Goal: Transaction & Acquisition: Purchase product/service

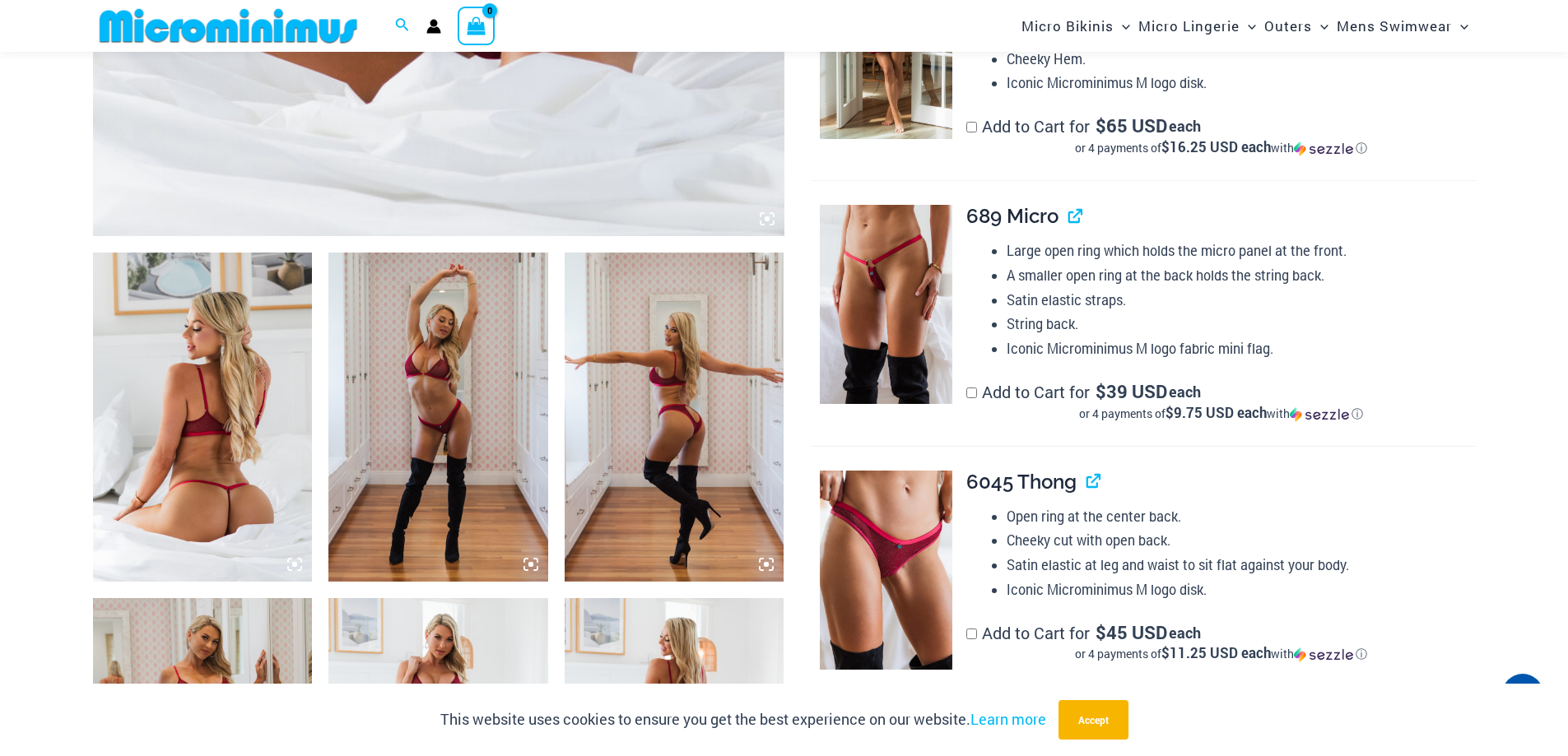
scroll to position [1009, 0]
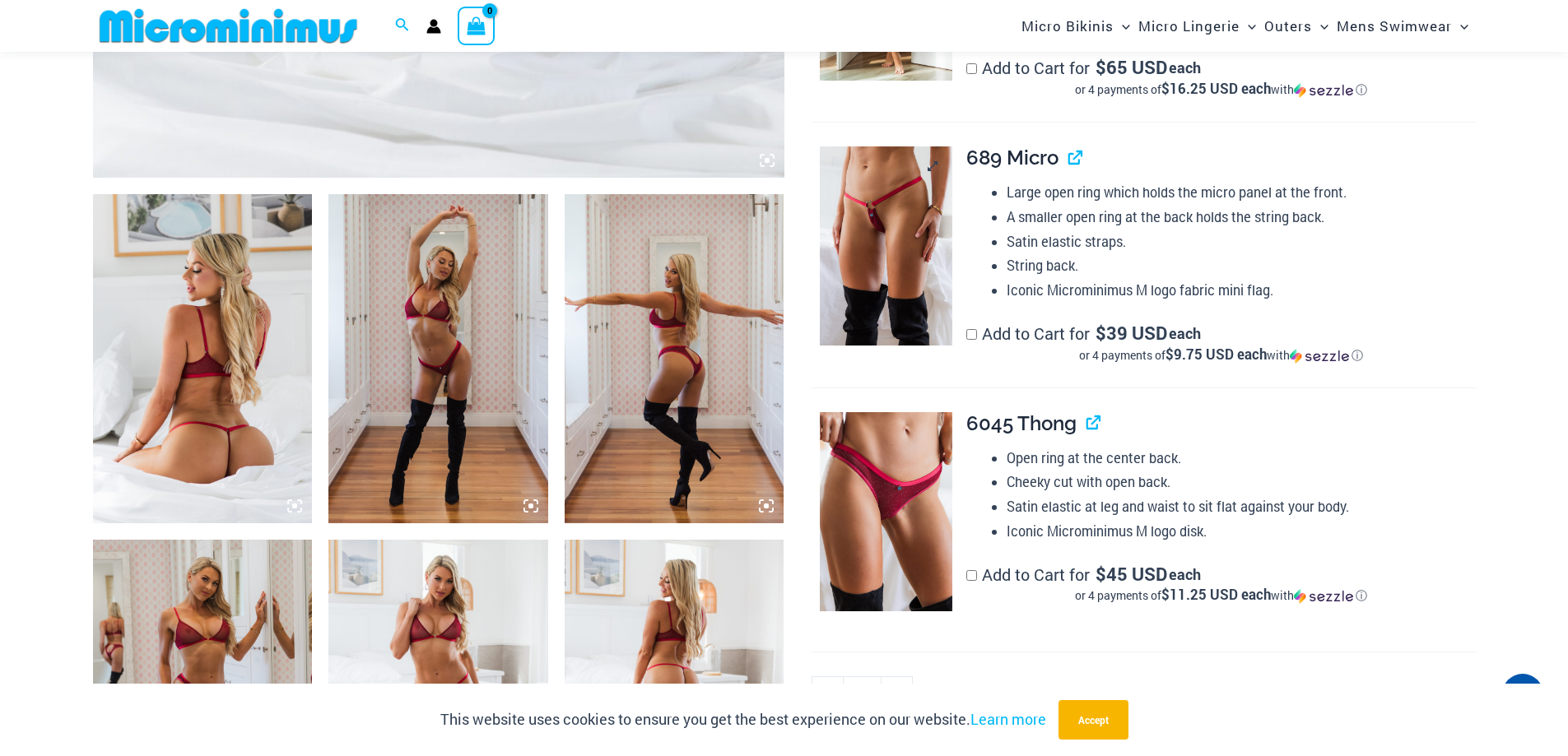
click at [901, 248] on img at bounding box center [886, 246] width 133 height 199
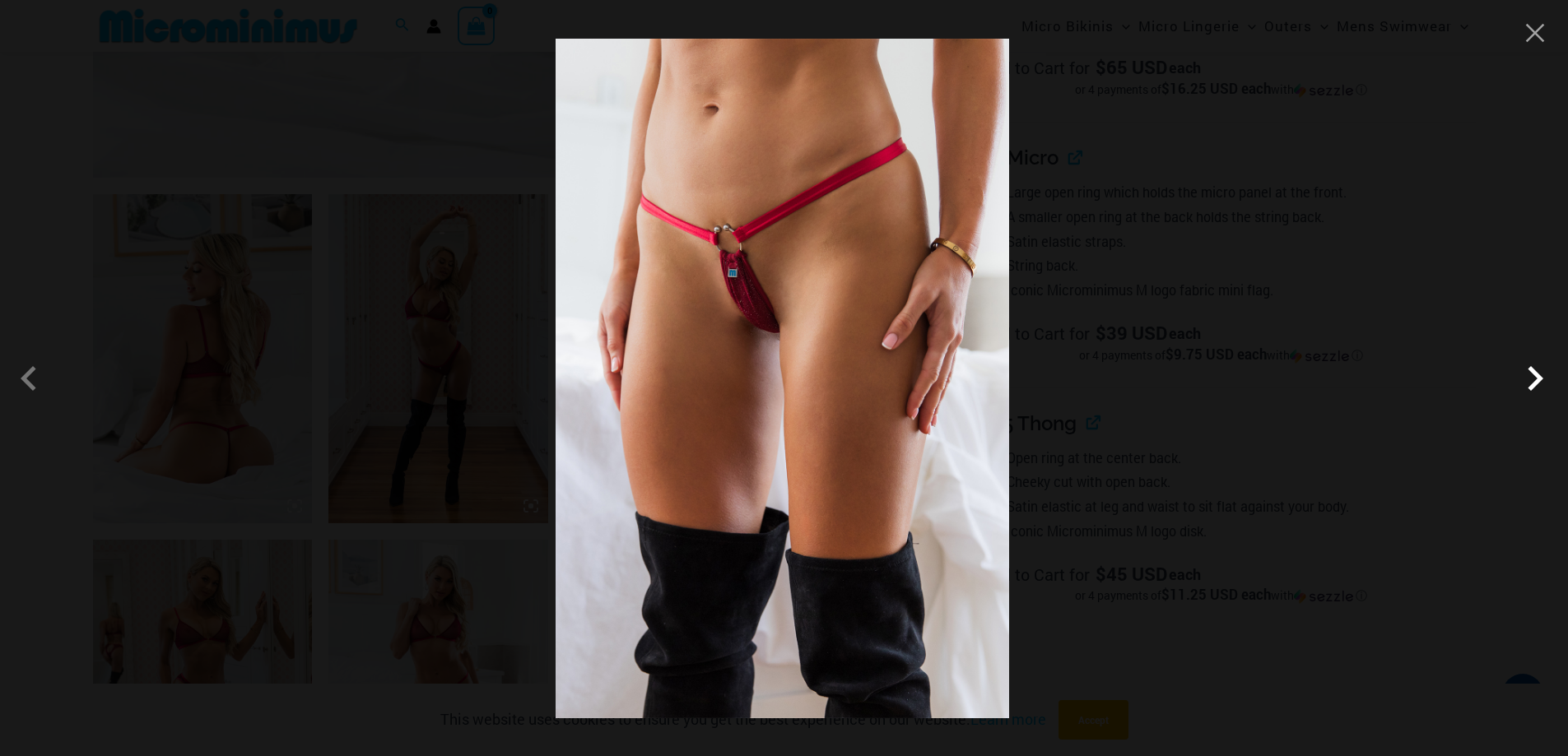
click at [1542, 375] on span at bounding box center [1535, 378] width 50 height 50
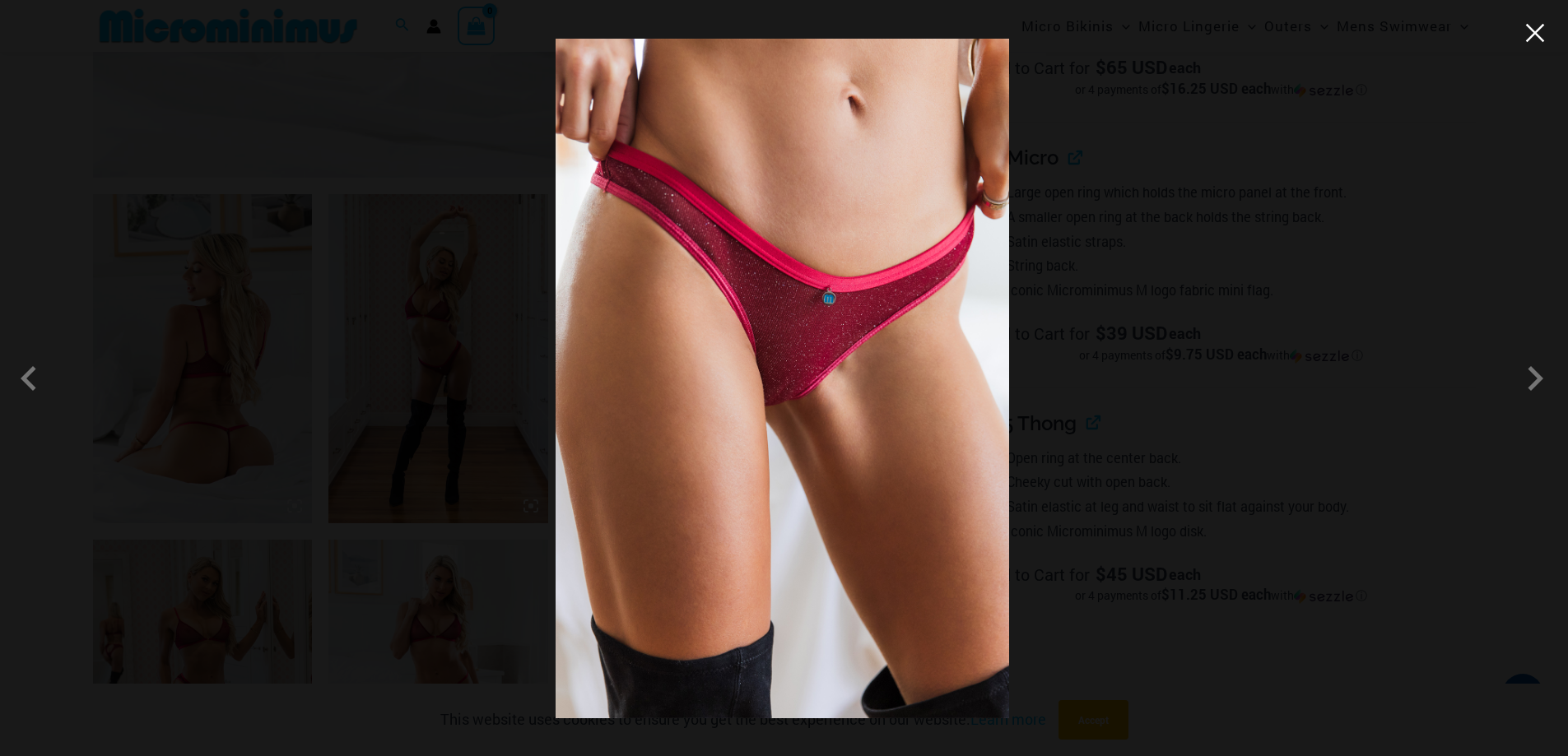
click at [1533, 43] on button "Close" at bounding box center [1534, 33] width 25 height 25
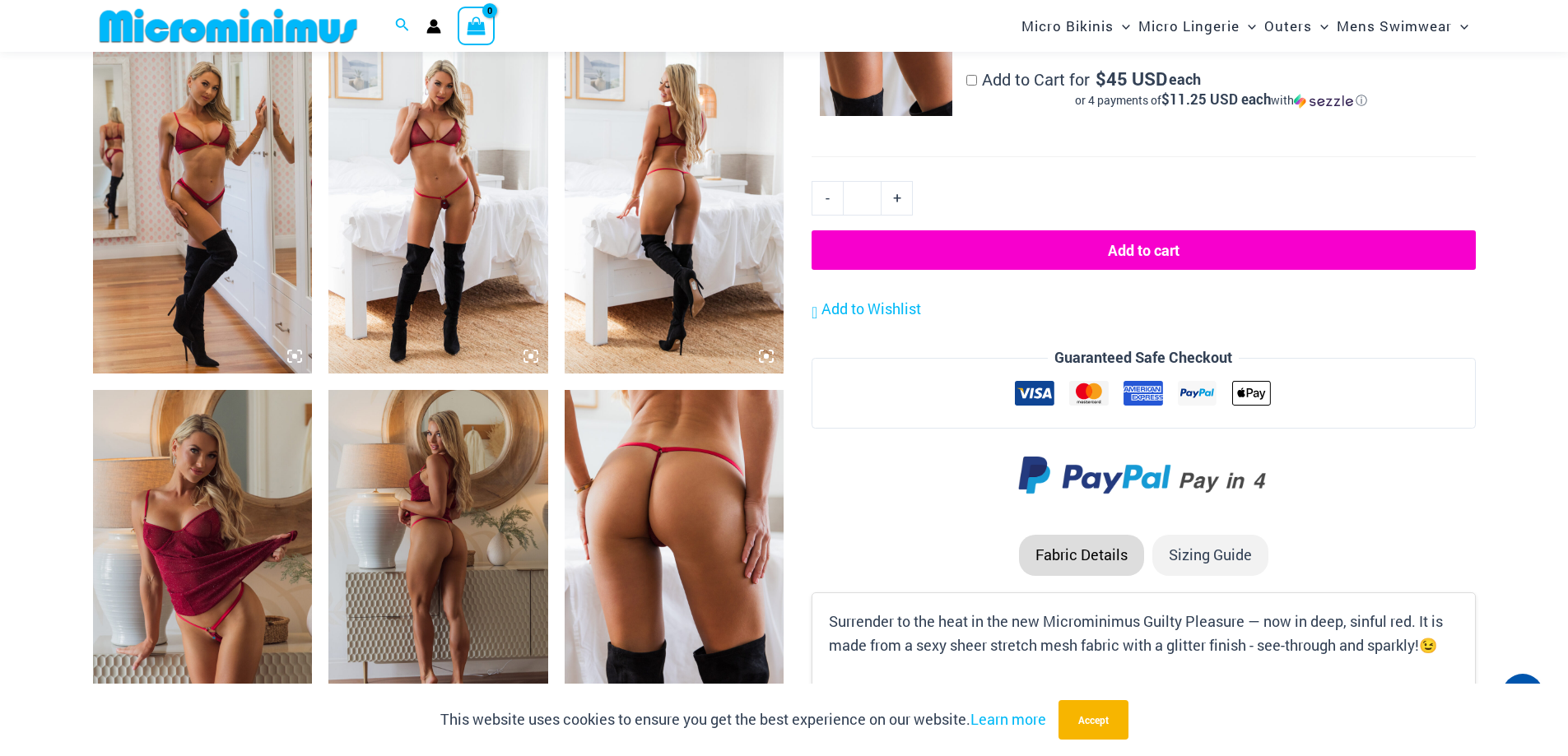
scroll to position [1496, 0]
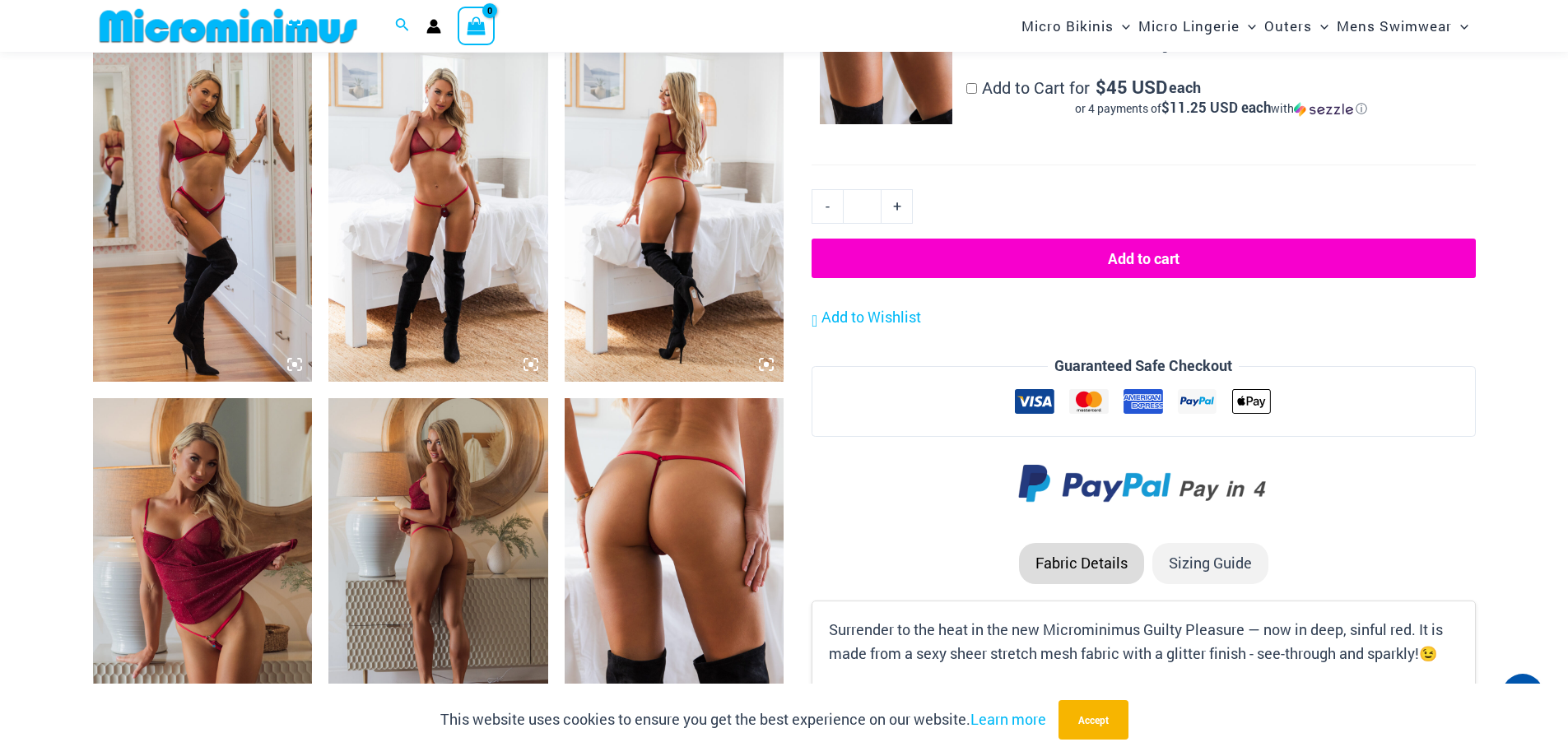
click at [676, 550] on img at bounding box center [675, 563] width 220 height 329
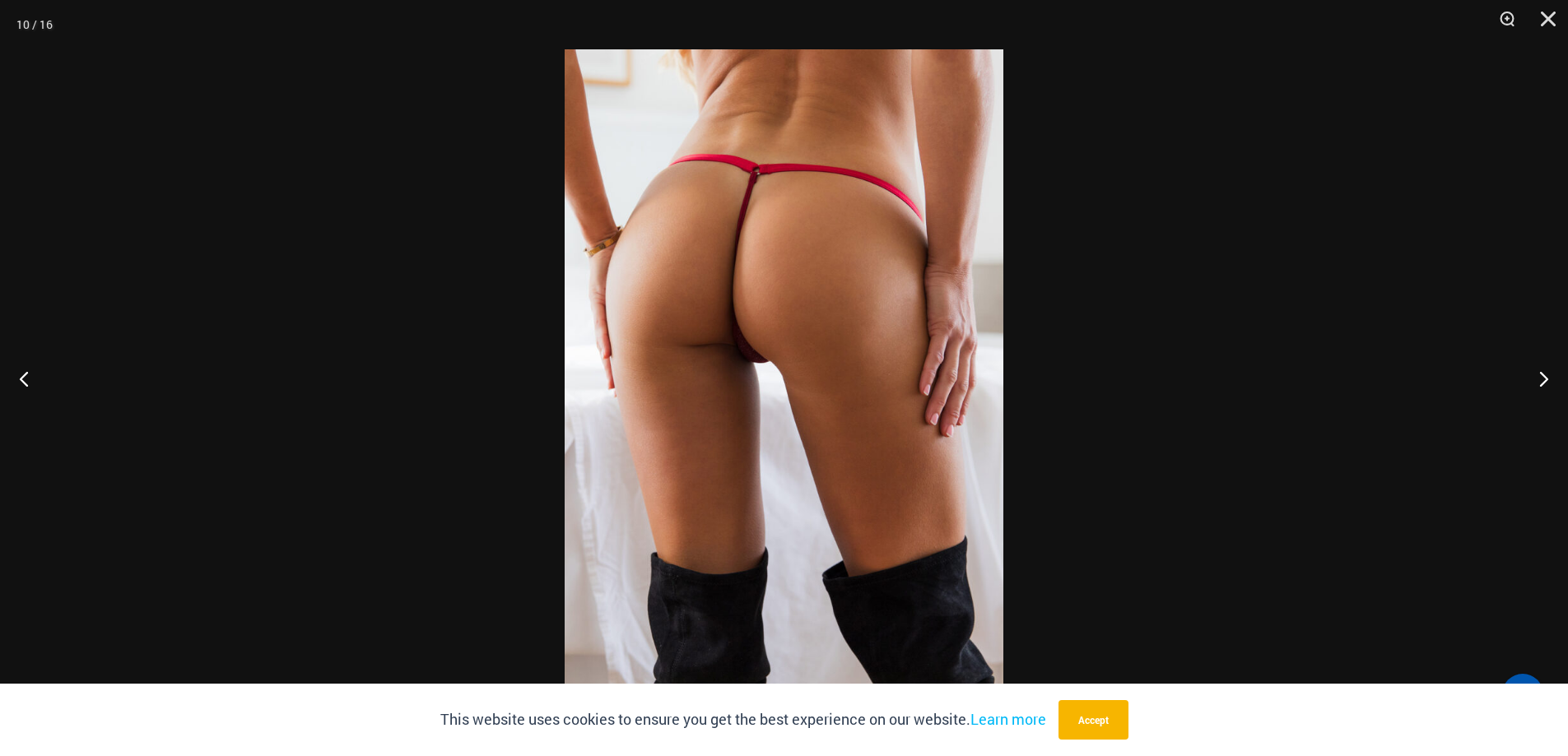
click at [768, 376] on img at bounding box center [784, 378] width 439 height 657
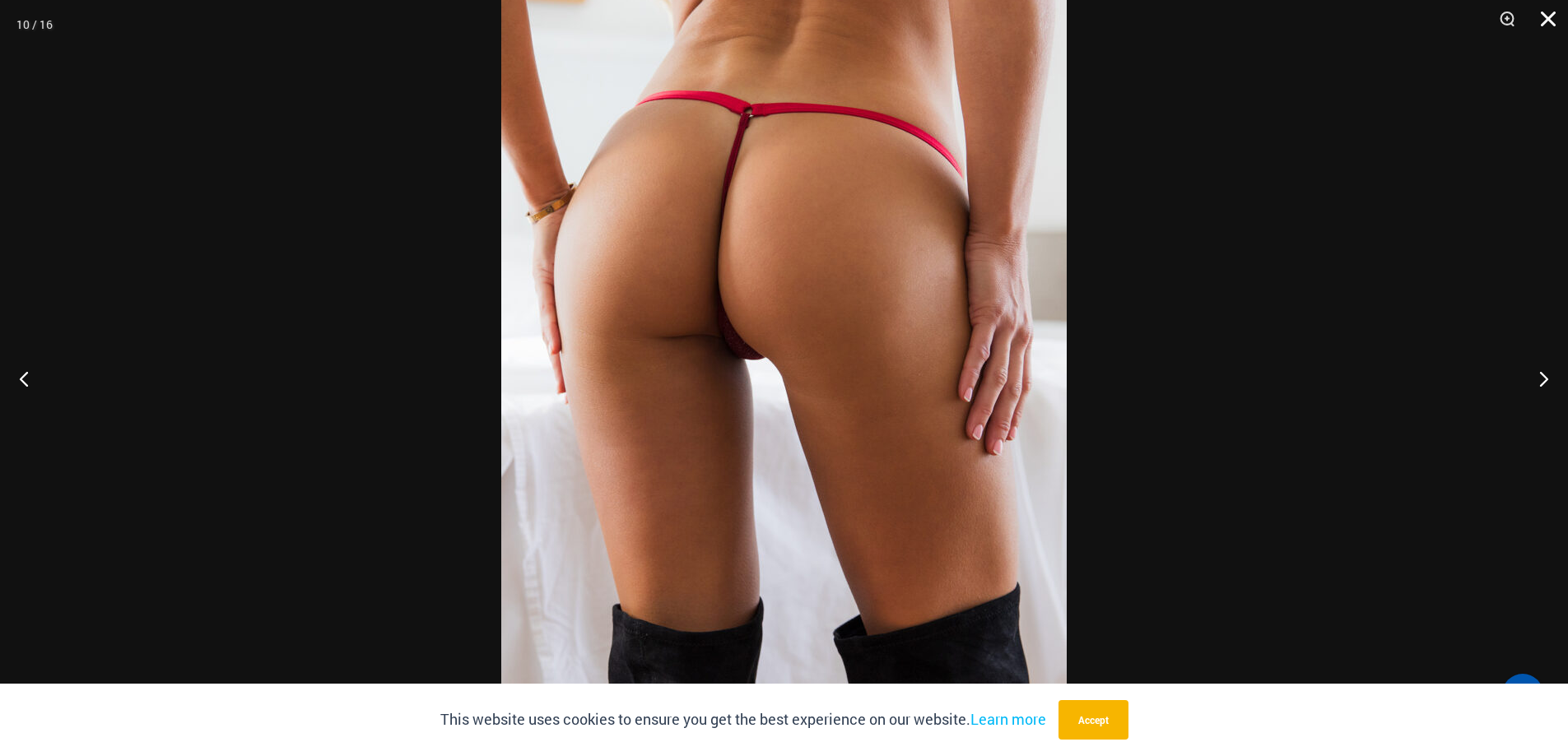
click at [1549, 22] on button "Close" at bounding box center [1542, 25] width 42 height 50
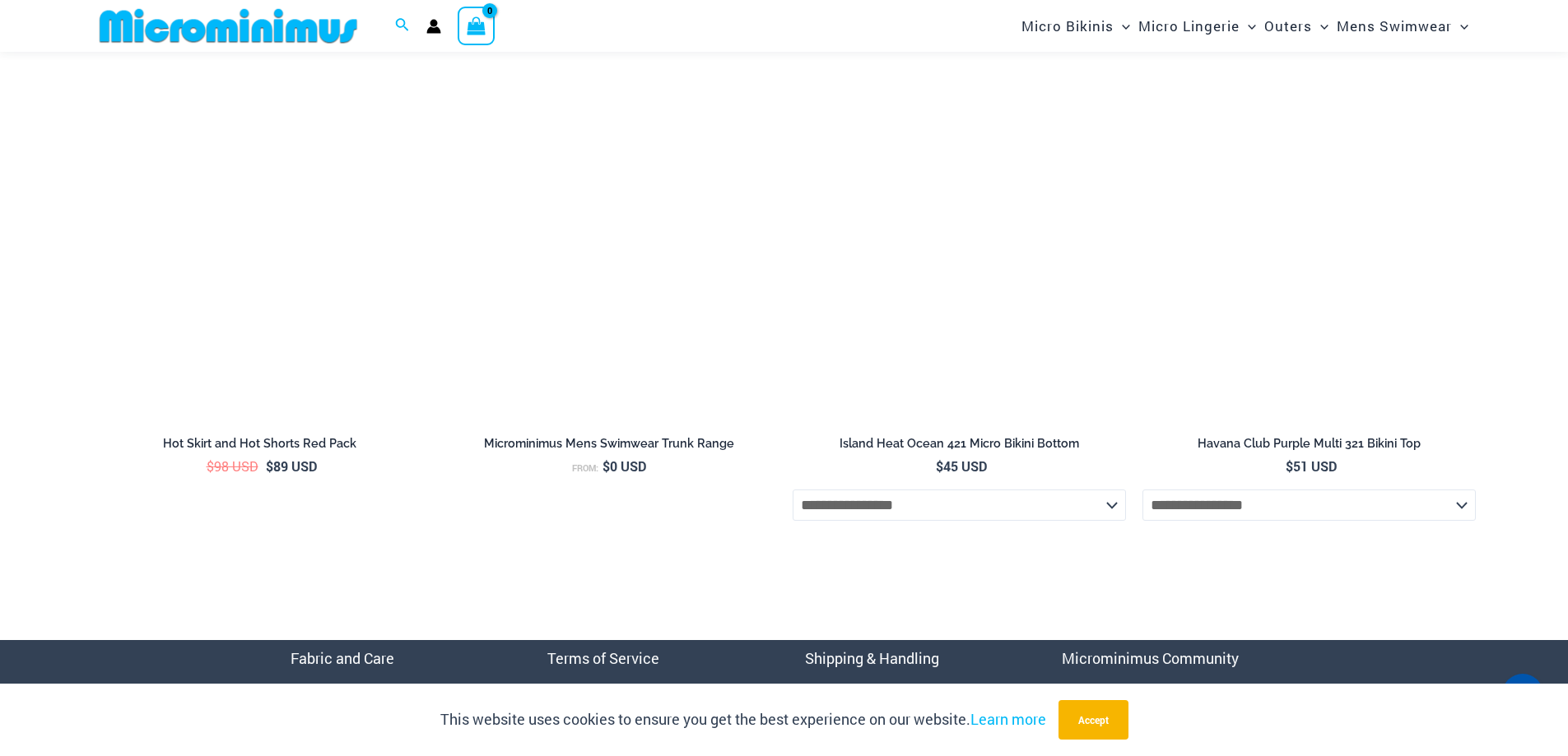
scroll to position [6657, 0]
